Goal: Information Seeking & Learning: Learn about a topic

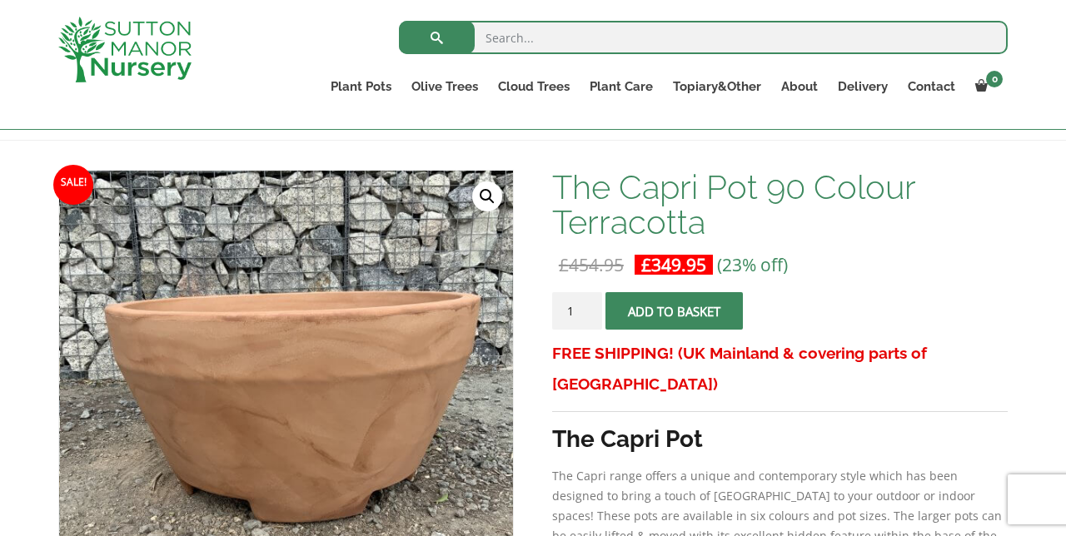
scroll to position [213, 0]
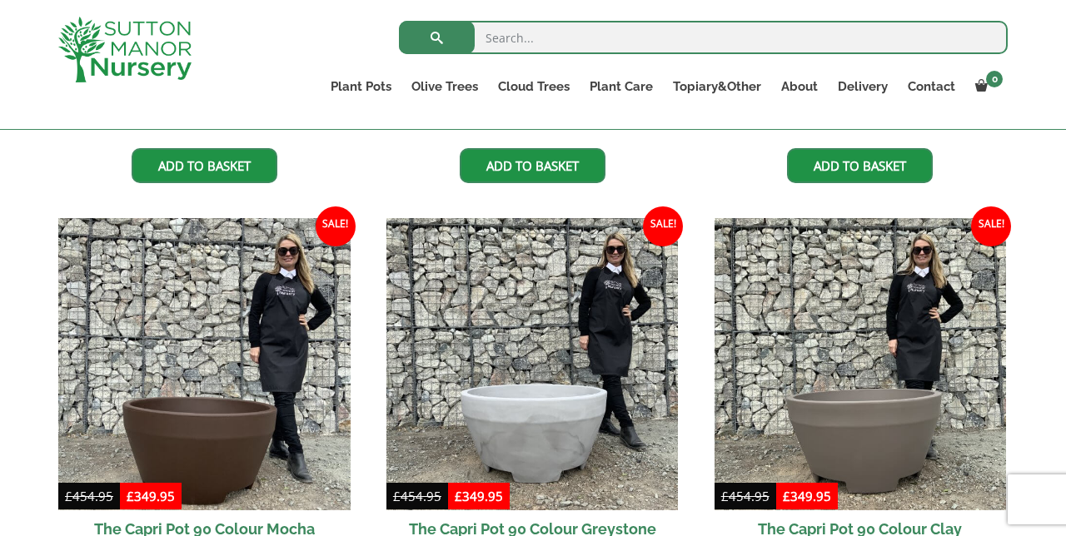
scroll to position [753, 0]
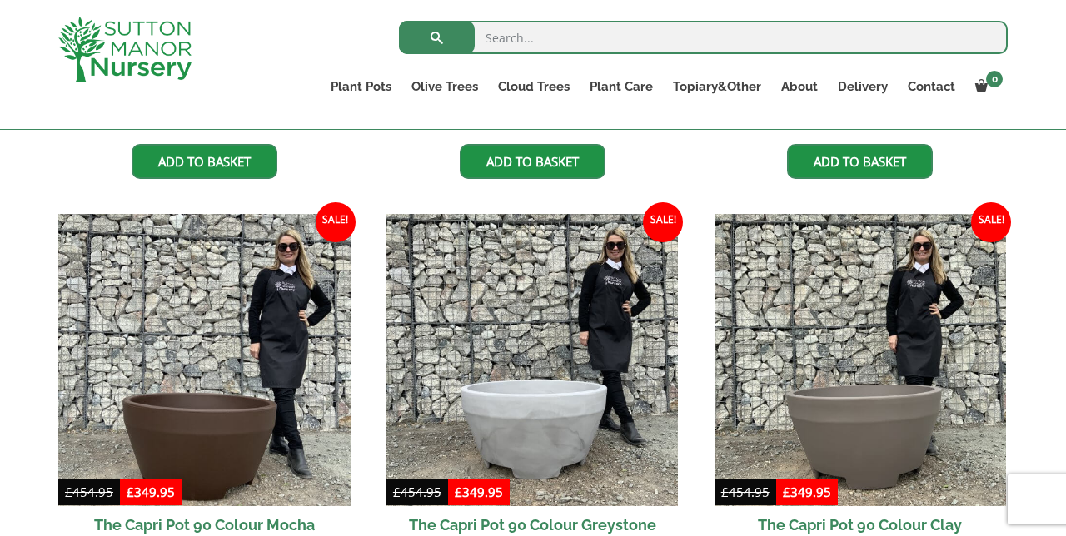
click at [176, 419] on img at bounding box center [204, 360] width 292 height 292
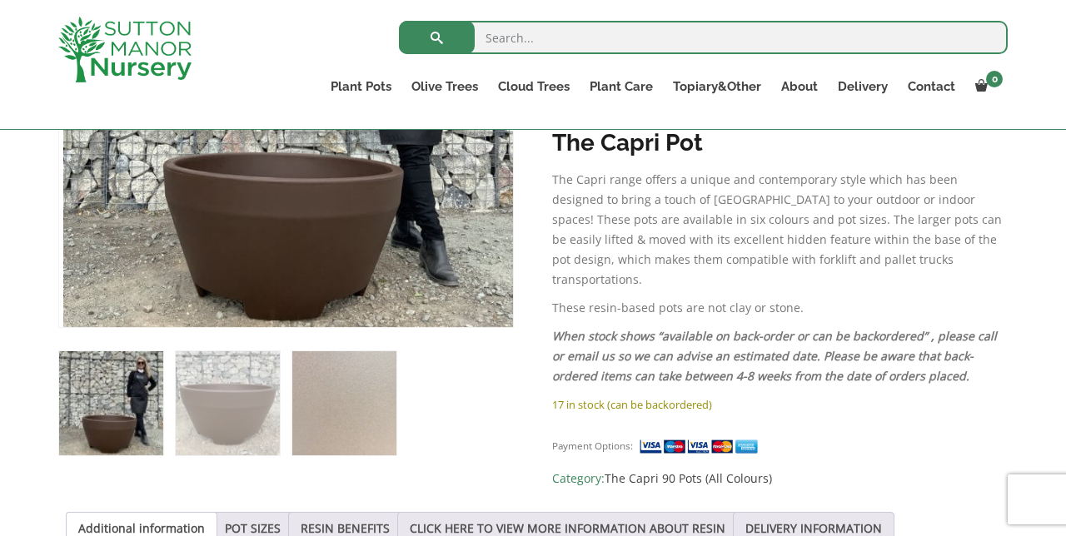
scroll to position [513, 0]
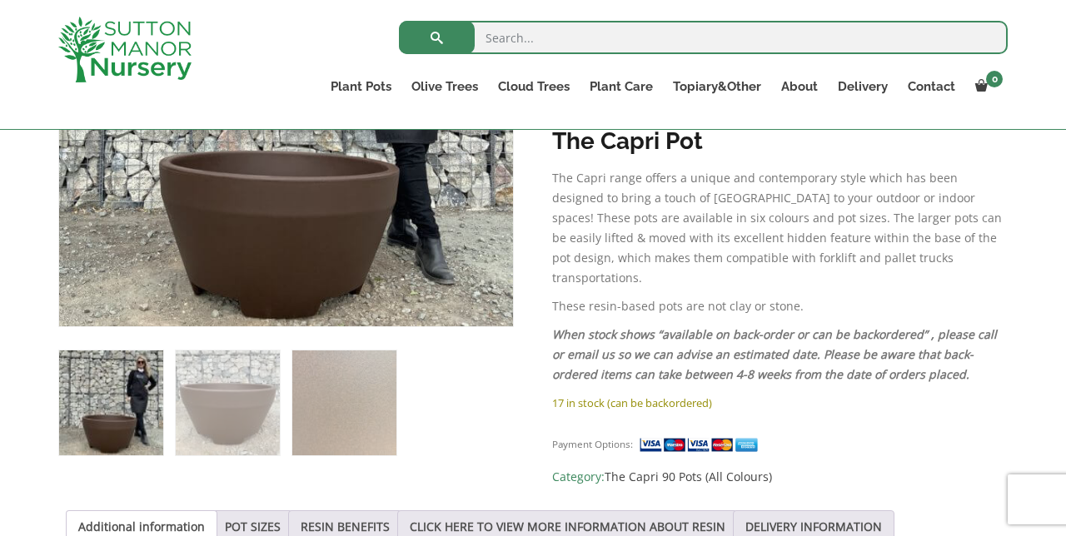
click at [328, 524] on link "RESIN BENEFITS" at bounding box center [345, 528] width 89 height 32
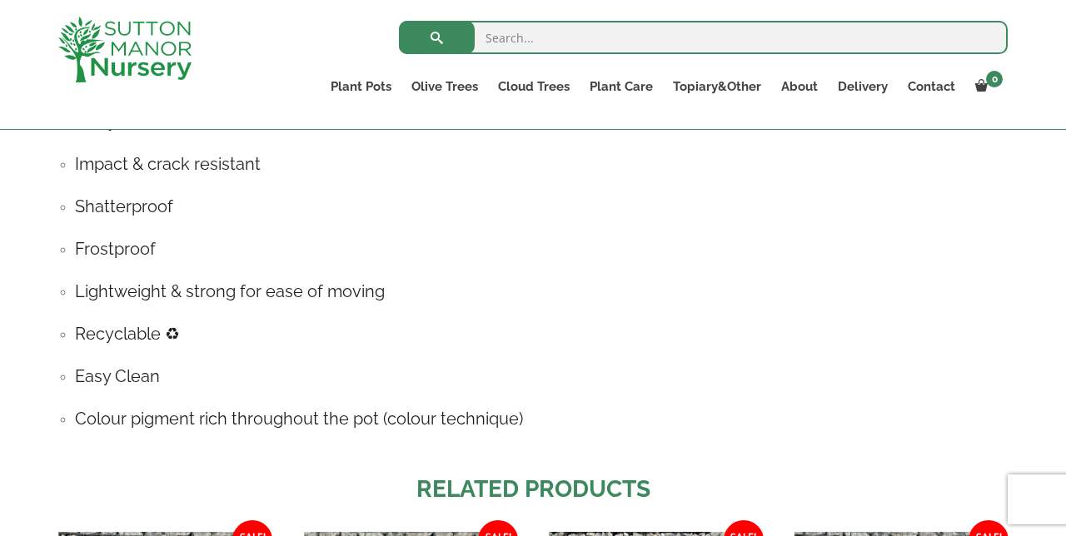
scroll to position [980, 0]
click at [20, 288] on div "Sale! 🔍 The Capri Pot 90 Colour Mocha £ 454.95 Original price was: £454.95. £ 3…" at bounding box center [533, 176] width 1066 height 1601
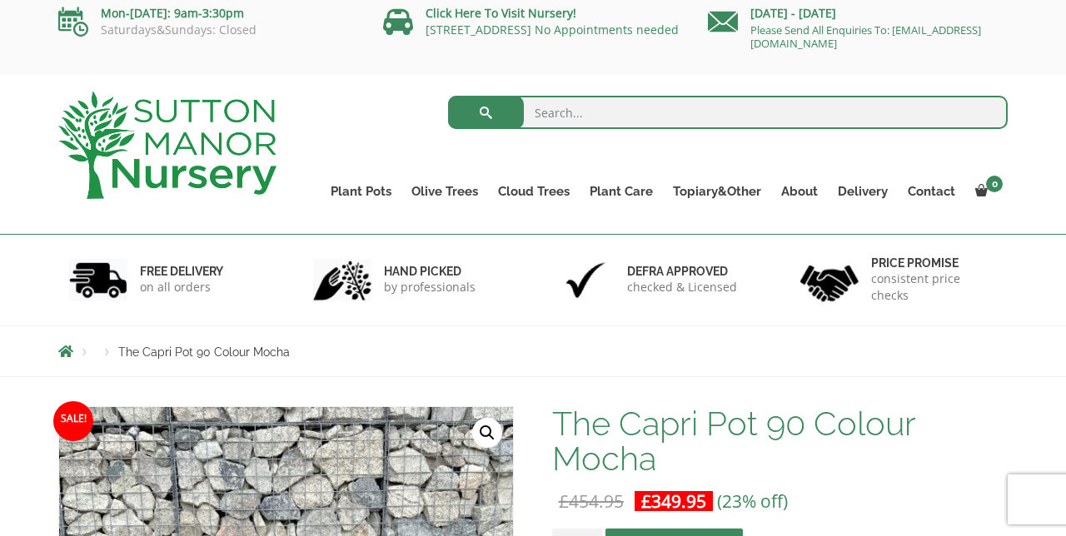
scroll to position [0, 0]
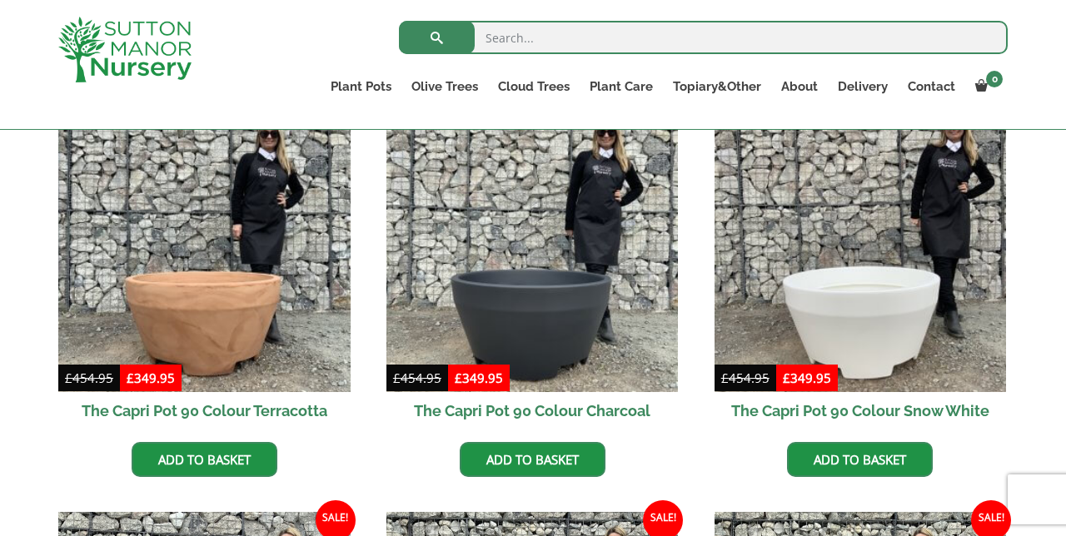
scroll to position [447, 0]
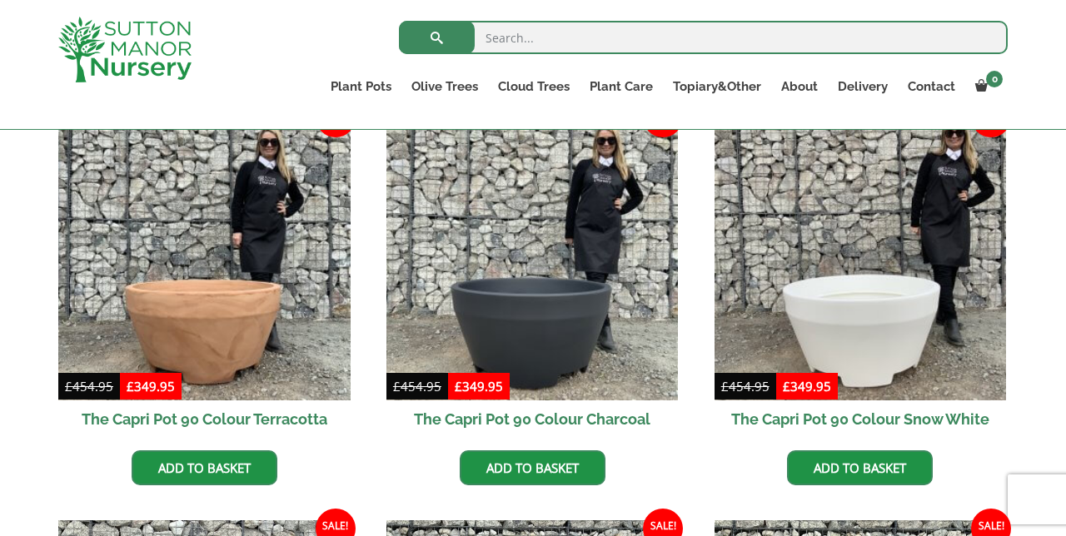
click at [139, 253] on img at bounding box center [204, 255] width 292 height 292
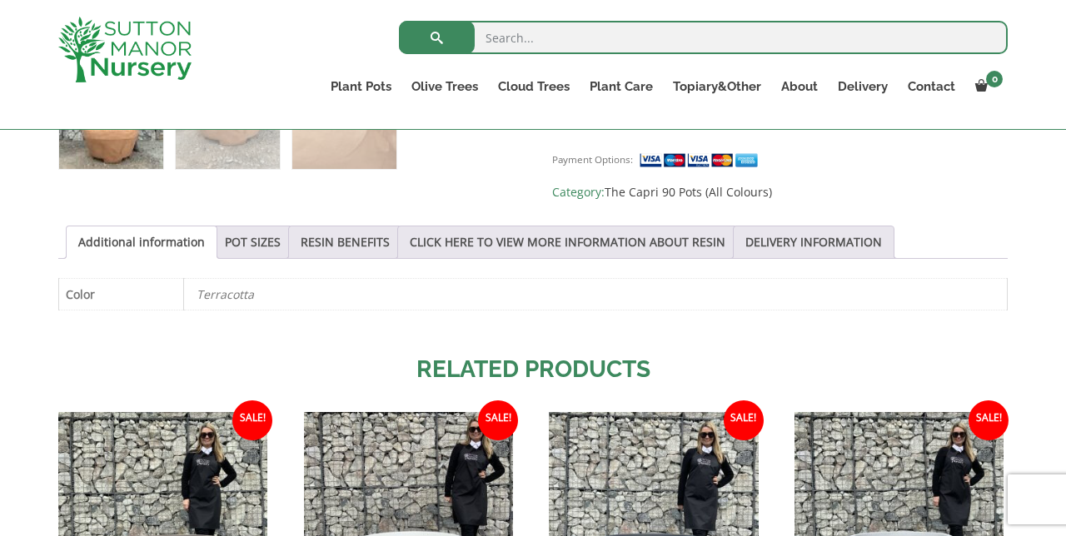
scroll to position [801, 0]
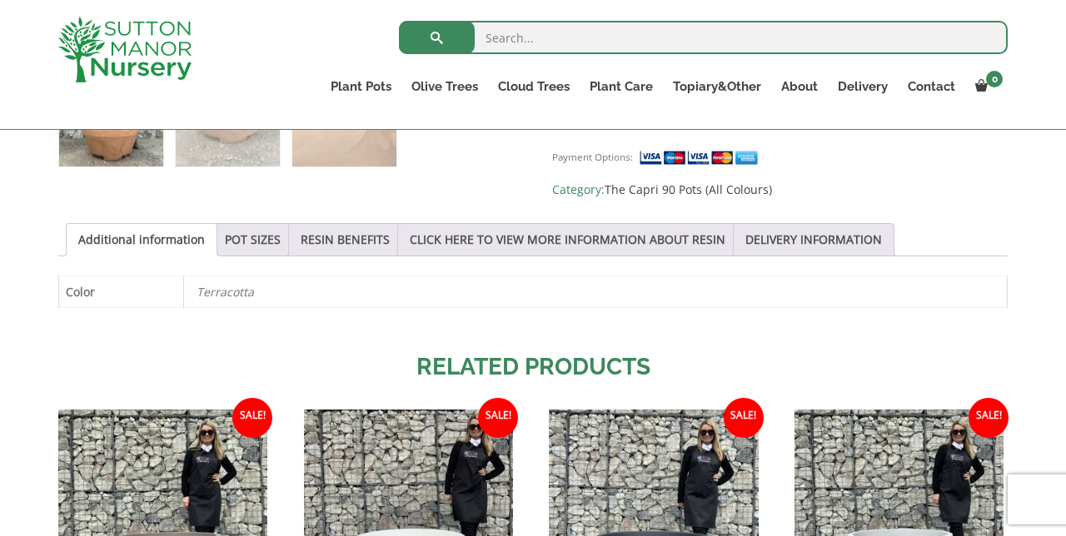
click at [225, 234] on link "POT SIZES" at bounding box center [253, 240] width 56 height 32
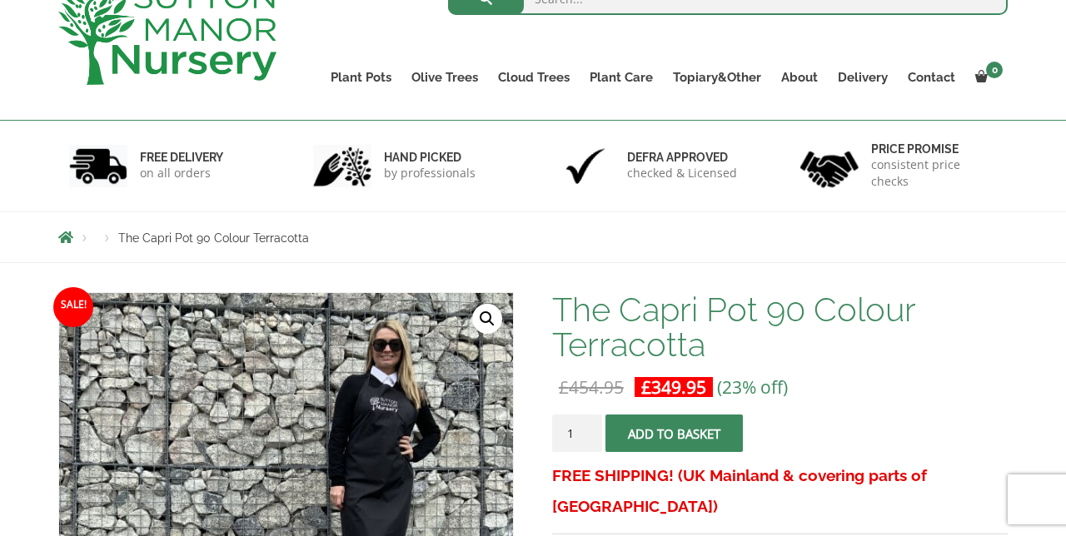
scroll to position [0, 0]
